Goal: Information Seeking & Learning: Learn about a topic

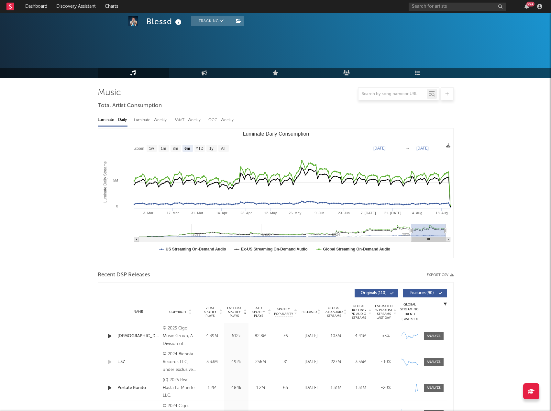
select select "6m"
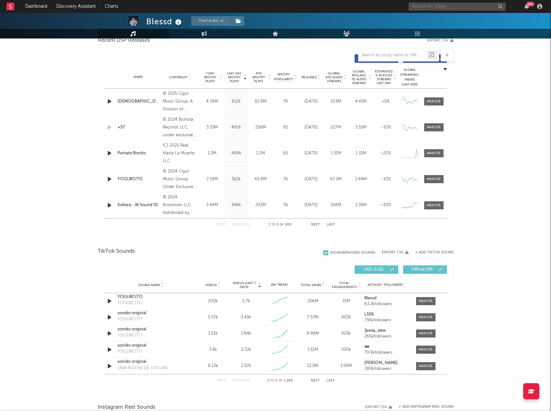
click at [447, 5] on input "text" at bounding box center [457, 7] width 97 height 8
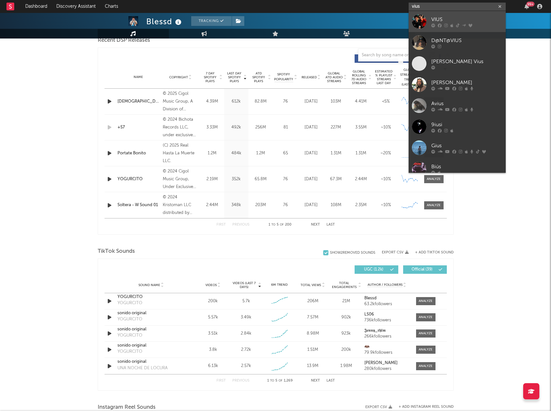
type input "vius"
click at [438, 18] on div "VIUS" at bounding box center [467, 20] width 71 height 8
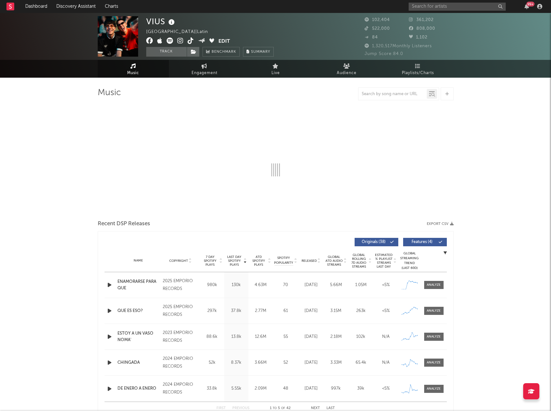
select select "6m"
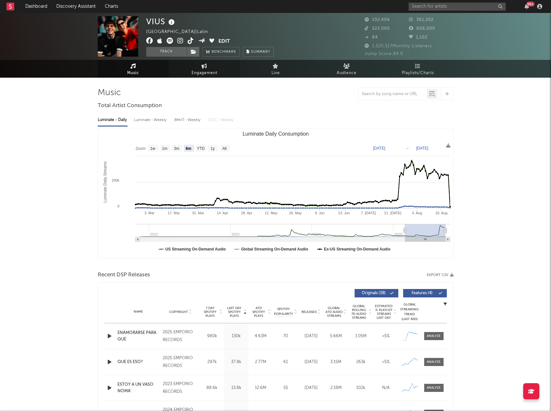
click at [208, 68] on link "Engagement" at bounding box center [204, 69] width 71 height 18
select select "1w"
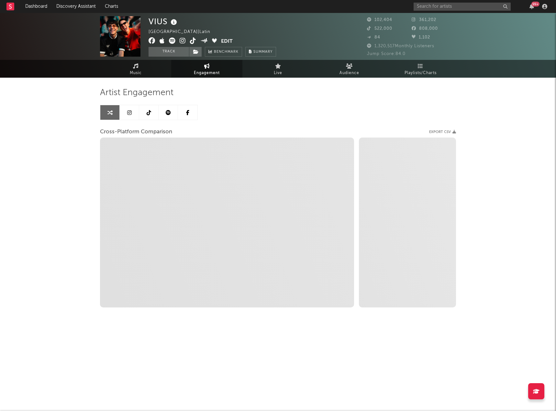
click at [148, 113] on icon at bounding box center [149, 112] width 5 height 5
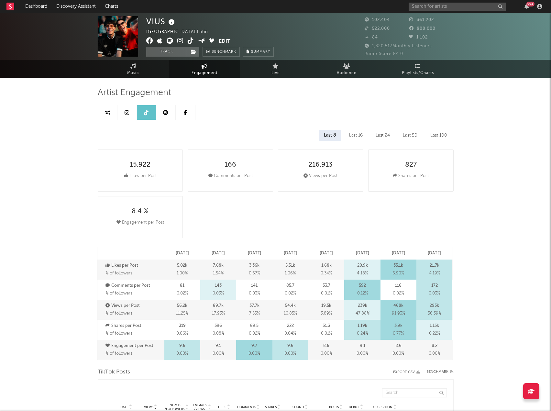
select select "6m"
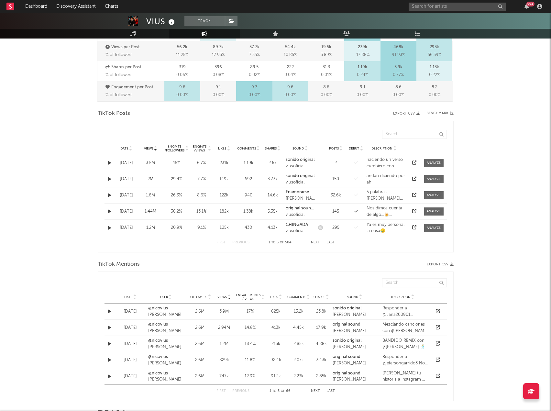
scroll to position [259, 0]
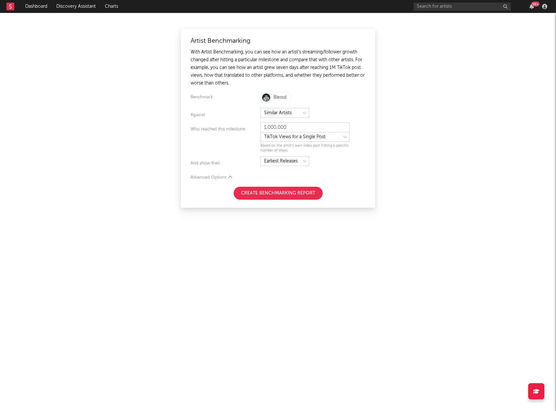
click at [431, 204] on div "Artist Benchmarking With Artist Benchmarking, you can see how an artist's strea…" at bounding box center [278, 212] width 556 height 398
